Goal: Task Accomplishment & Management: Use online tool/utility

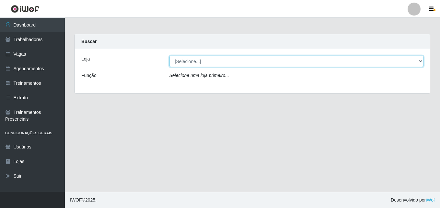
click at [199, 60] on select "[Selecione...] [GEOGRAPHIC_DATA] - [DATE][GEOGRAPHIC_DATA]" at bounding box center [296, 61] width 254 height 11
select select "471"
click at [169, 56] on select "[Selecione...] [GEOGRAPHIC_DATA] - [DATE][GEOGRAPHIC_DATA]" at bounding box center [296, 61] width 254 height 11
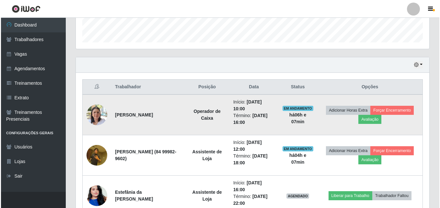
scroll to position [194, 0]
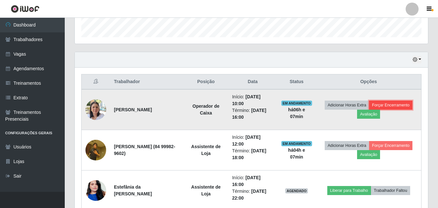
click at [402, 107] on button "Forçar Encerramento" at bounding box center [390, 105] width 43 height 9
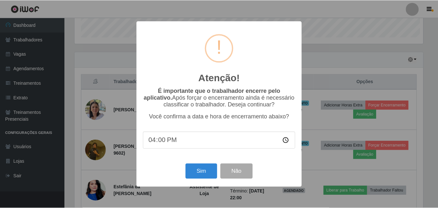
scroll to position [134, 350]
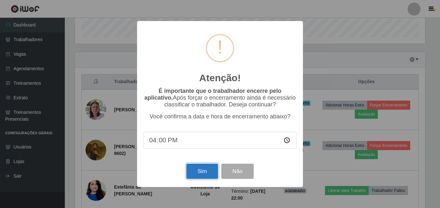
click at [216, 169] on button "Sim" at bounding box center [201, 171] width 31 height 15
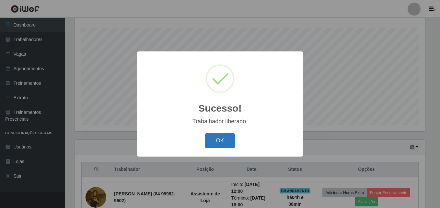
click at [221, 141] on button "OK" at bounding box center [220, 140] width 30 height 15
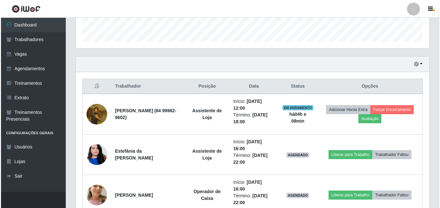
scroll to position [204, 0]
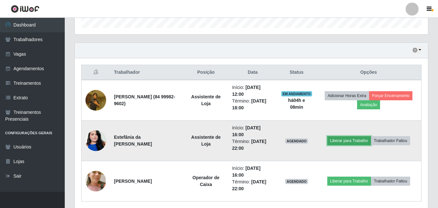
click at [360, 142] on button "Liberar para Trabalho" at bounding box center [349, 140] width 44 height 9
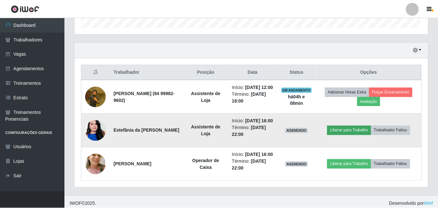
scroll to position [134, 350]
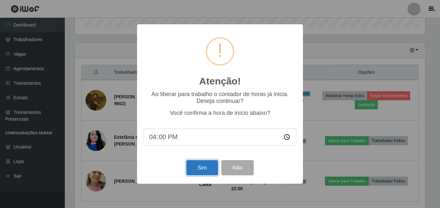
click at [211, 173] on button "Sim" at bounding box center [201, 167] width 31 height 15
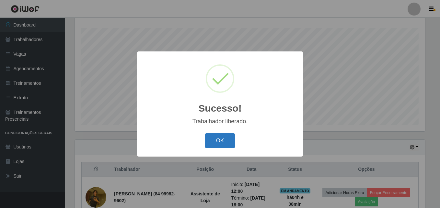
click at [225, 141] on button "OK" at bounding box center [220, 140] width 30 height 15
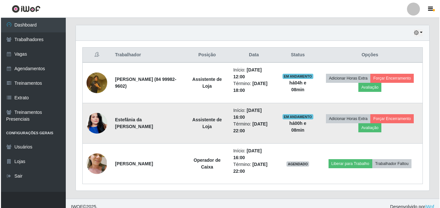
scroll to position [228, 0]
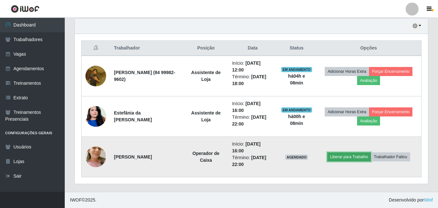
click at [356, 155] on button "Liberar para Trabalho" at bounding box center [349, 157] width 44 height 9
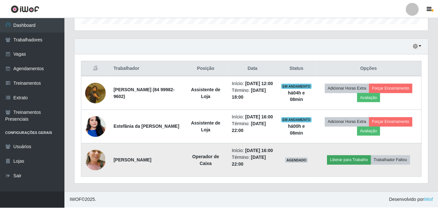
scroll to position [134, 350]
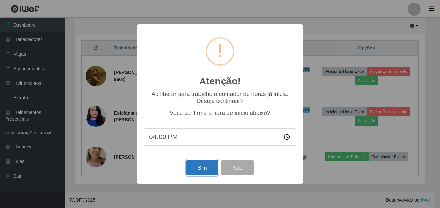
click at [203, 166] on button "Sim" at bounding box center [201, 167] width 31 height 15
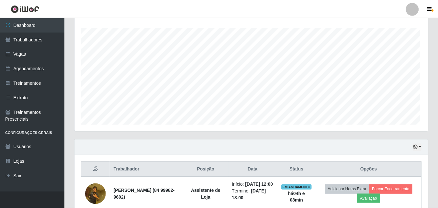
scroll to position [0, 0]
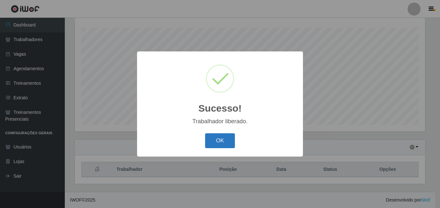
click at [217, 140] on button "OK" at bounding box center [220, 140] width 30 height 15
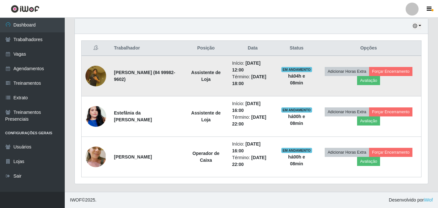
click at [96, 74] on img at bounding box center [96, 76] width 21 height 28
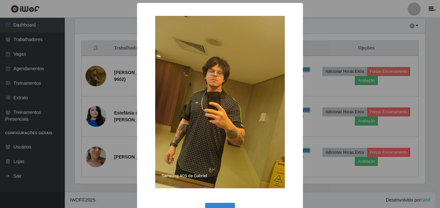
click at [349, 29] on div "× OK Cancel" at bounding box center [220, 104] width 440 height 208
